Goal: Information Seeking & Learning: Learn about a topic

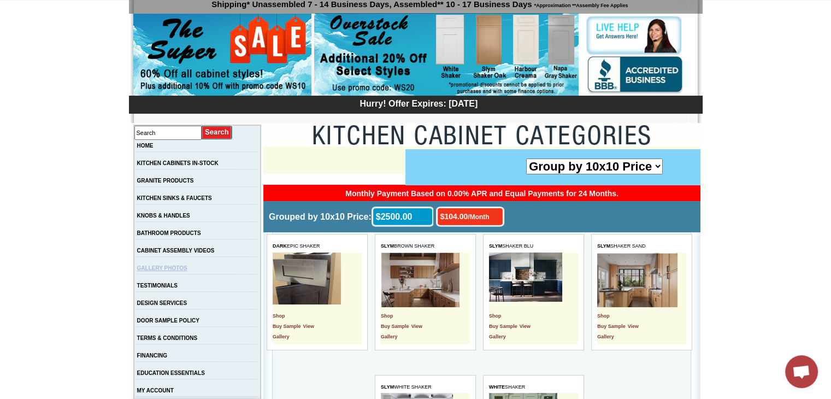
scroll to position [109, 0]
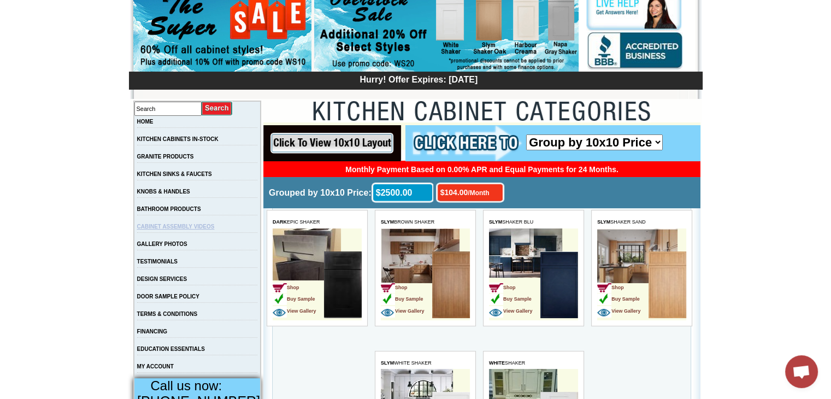
click at [190, 229] on link "CABINET ASSEMBLY VIDEOS" at bounding box center [176, 226] width 78 height 6
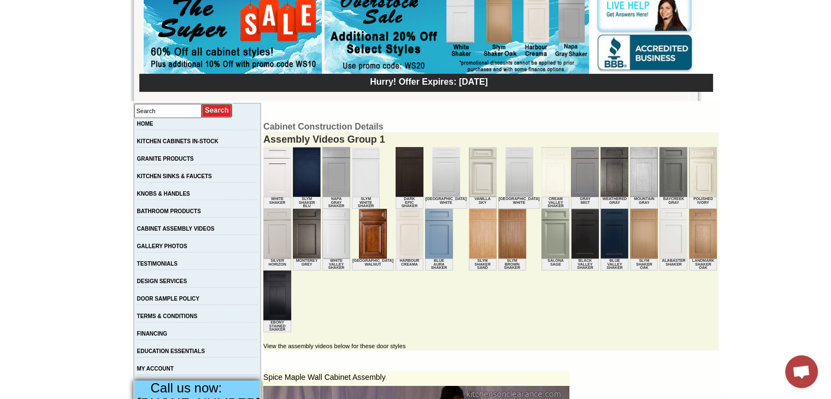
scroll to position [109, 0]
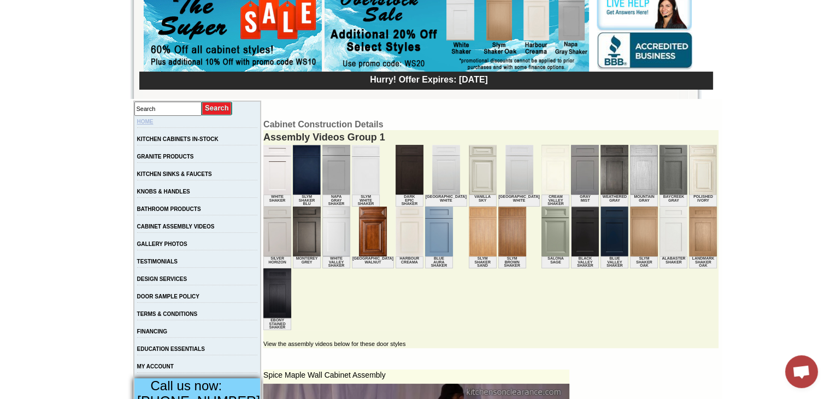
click at [154, 123] on link "HOME" at bounding box center [145, 122] width 16 height 6
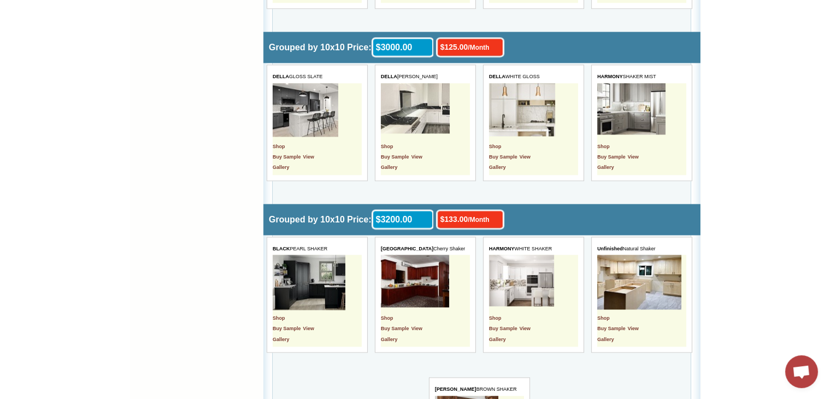
scroll to position [1475, 0]
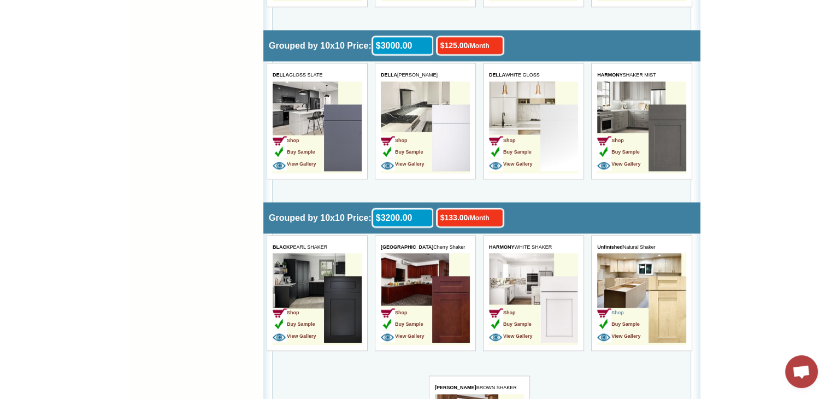
click at [620, 310] on span "Shop" at bounding box center [610, 312] width 27 height 5
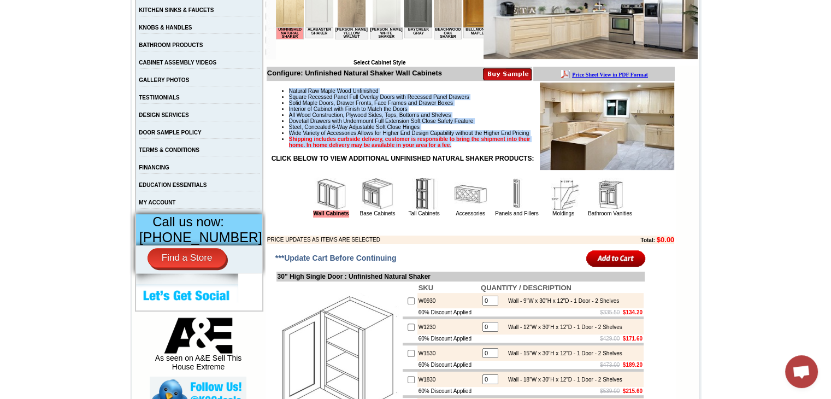
drag, startPoint x: 278, startPoint y: 91, endPoint x: 508, endPoint y: 159, distance: 240.5
click at [508, 148] on ul "Natural Raw Maple Wood Unfinished Square Recessed Panel Full Overlay Doors with…" at bounding box center [470, 118] width 407 height 60
copy ul "Natural Raw Maple Wood Unfinished Square Recessed Panel Full Overlay Doors with…"
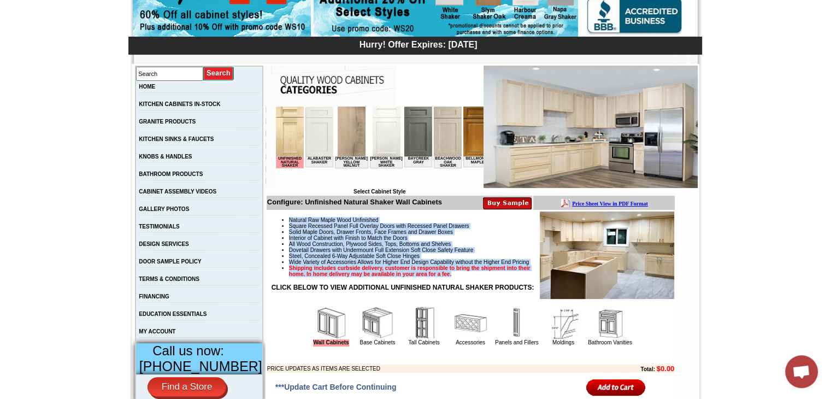
scroll to position [164, 0]
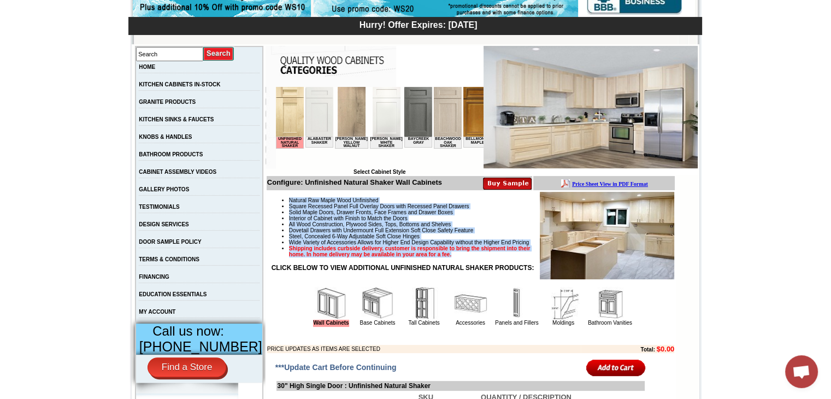
click at [367, 320] on img at bounding box center [377, 303] width 33 height 33
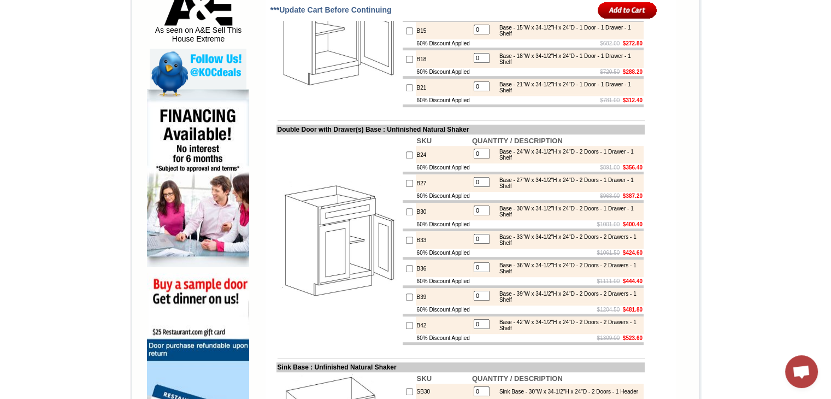
scroll to position [656, 0]
